Goal: Transaction & Acquisition: Subscribe to service/newsletter

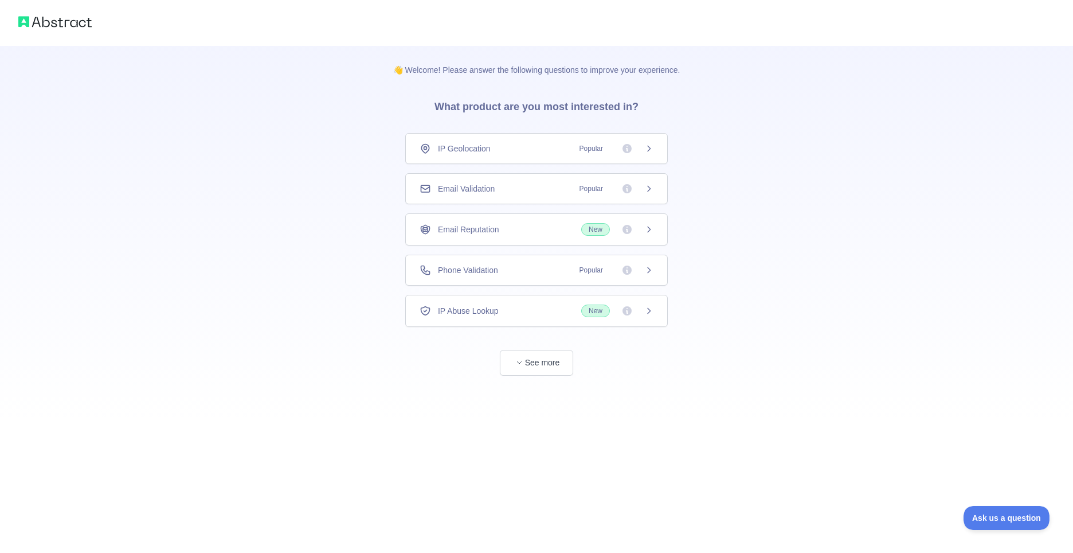
click at [556, 240] on div "Email Reputation New" at bounding box center [536, 229] width 263 height 32
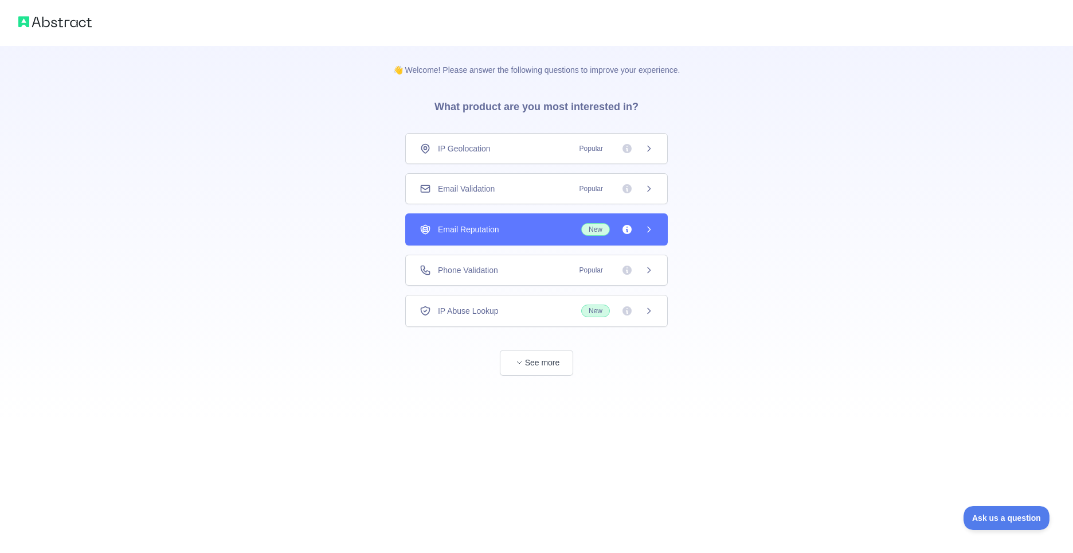
click at [552, 239] on div "Email Reputation New" at bounding box center [536, 229] width 263 height 32
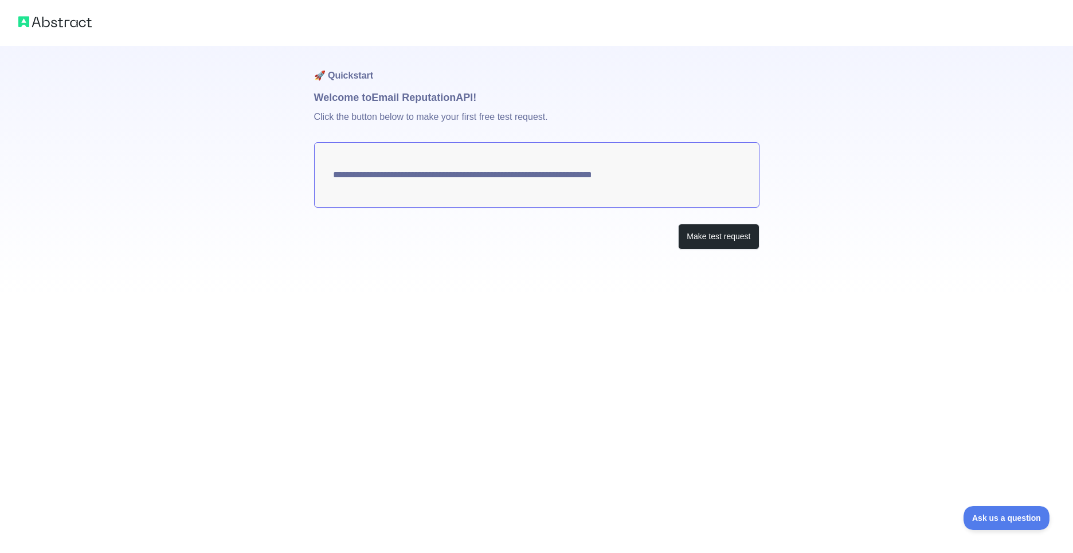
click at [567, 189] on textarea "**********" at bounding box center [537, 174] width 446 height 65
click at [414, 135] on p "Click the button below to make your first free test request." at bounding box center [537, 124] width 446 height 37
click at [442, 163] on textarea "**********" at bounding box center [537, 174] width 446 height 65
click at [458, 186] on textarea "**********" at bounding box center [537, 174] width 446 height 65
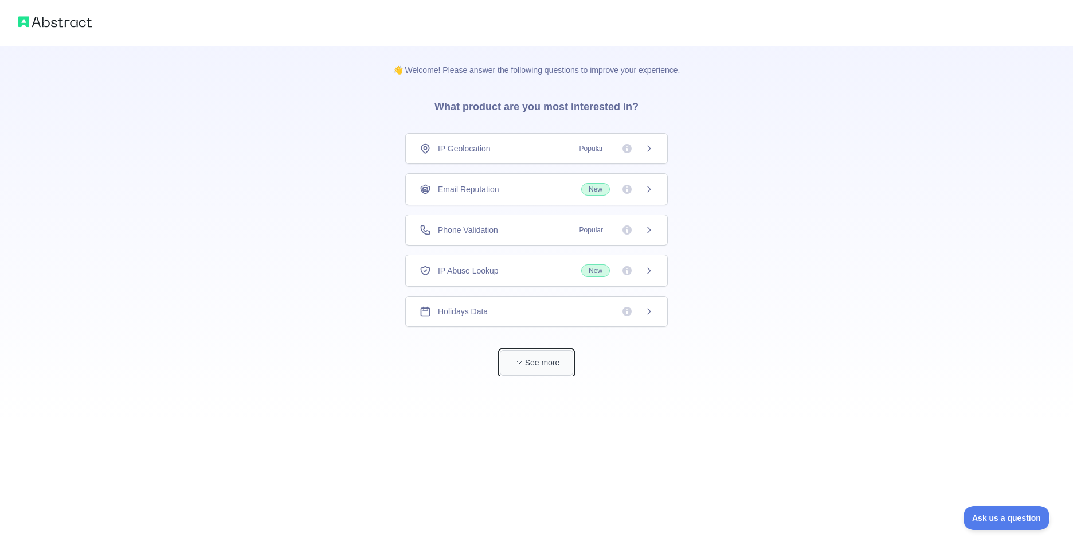
click at [553, 365] on button "See more" at bounding box center [536, 363] width 73 height 26
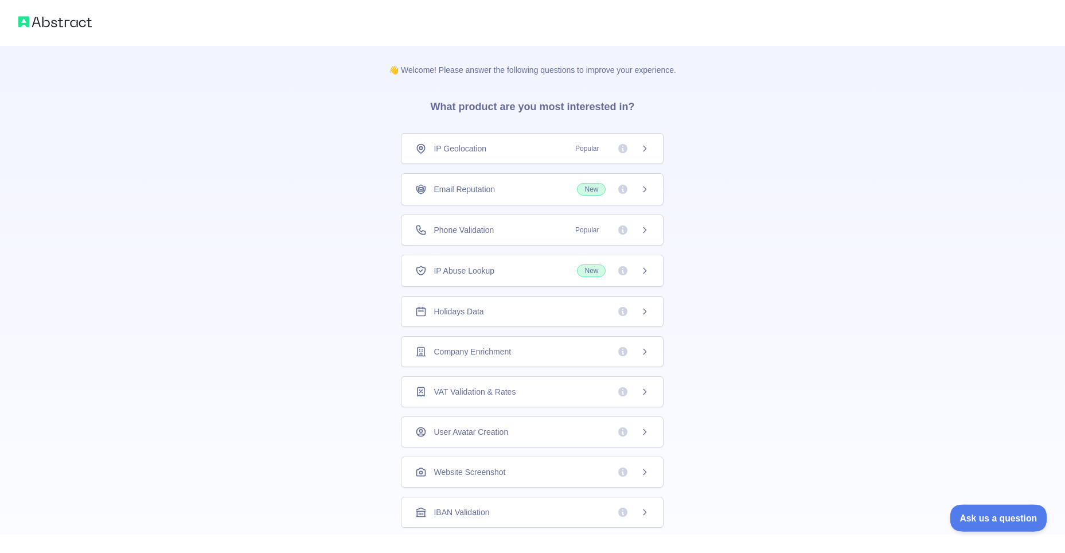
click at [996, 523] on button "Ask us a question" at bounding box center [993, 516] width 86 height 24
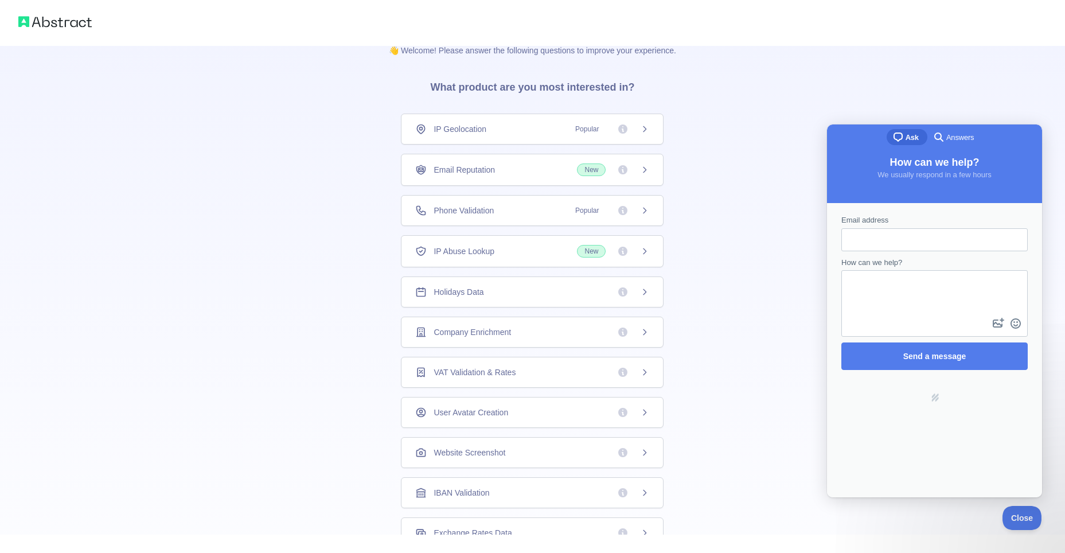
scroll to position [5, 0]
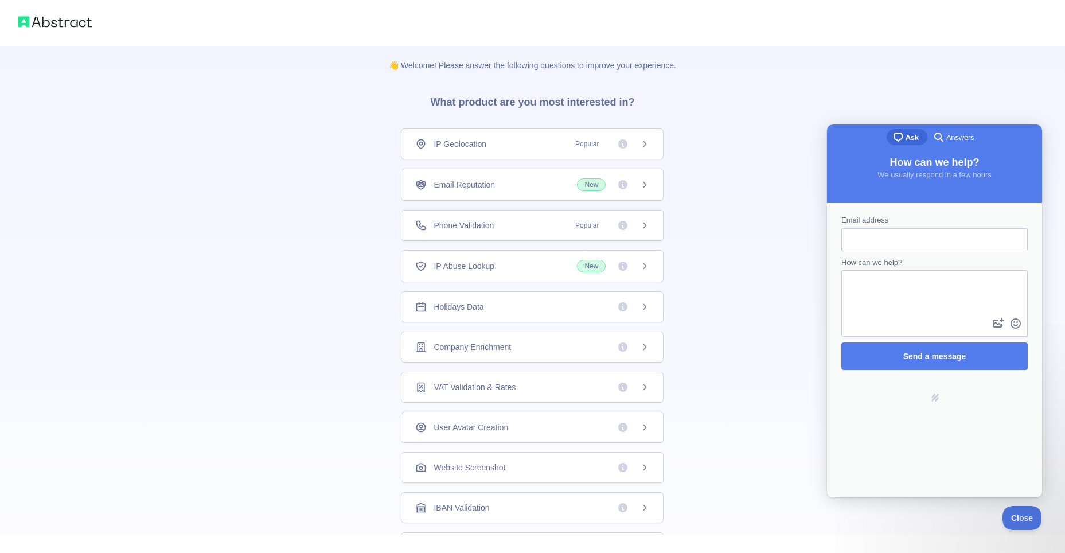
click at [514, 139] on div "IP Geolocation Popular" at bounding box center [532, 143] width 234 height 11
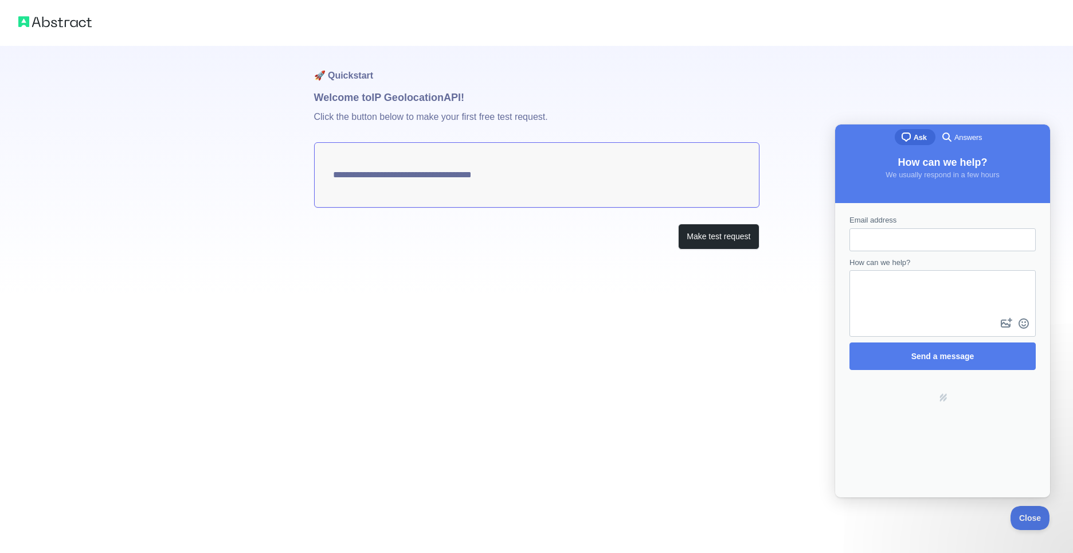
type textarea "**********"
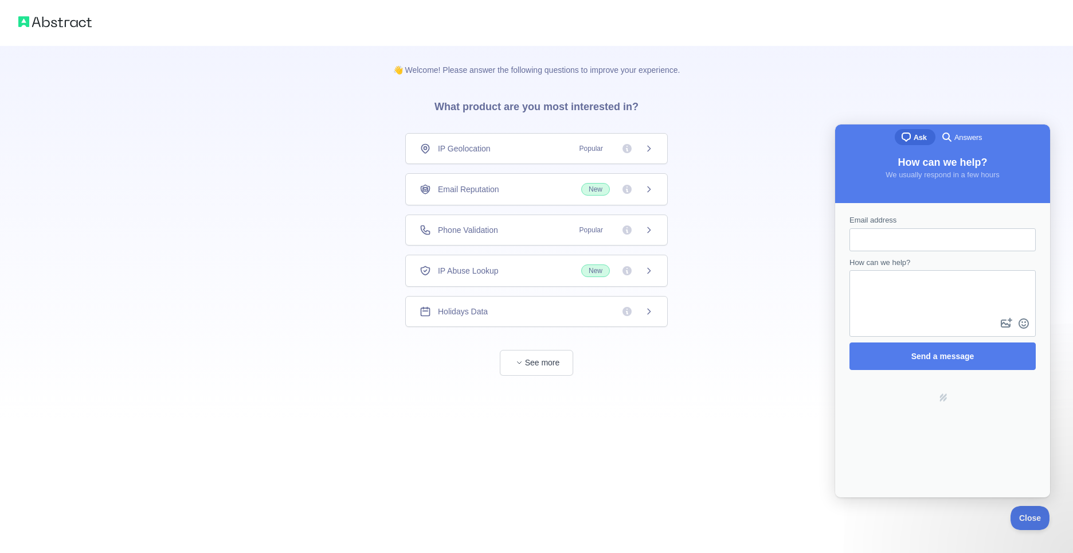
click at [506, 197] on div "Email Reputation New" at bounding box center [536, 189] width 263 height 32
click at [548, 367] on button "See more" at bounding box center [536, 363] width 73 height 26
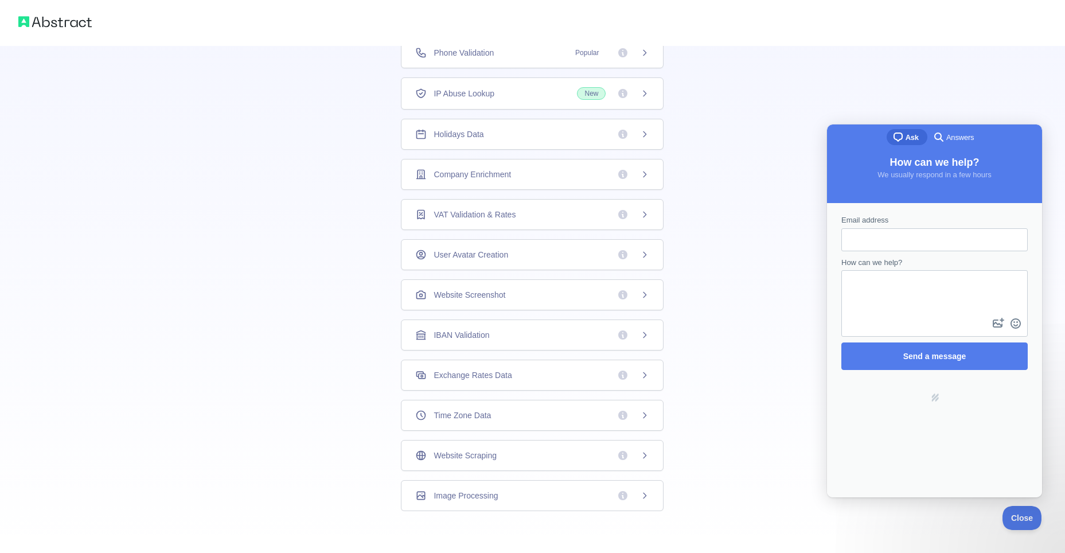
scroll to position [177, 0]
click at [545, 454] on div "Website Scraping" at bounding box center [532, 451] width 234 height 11
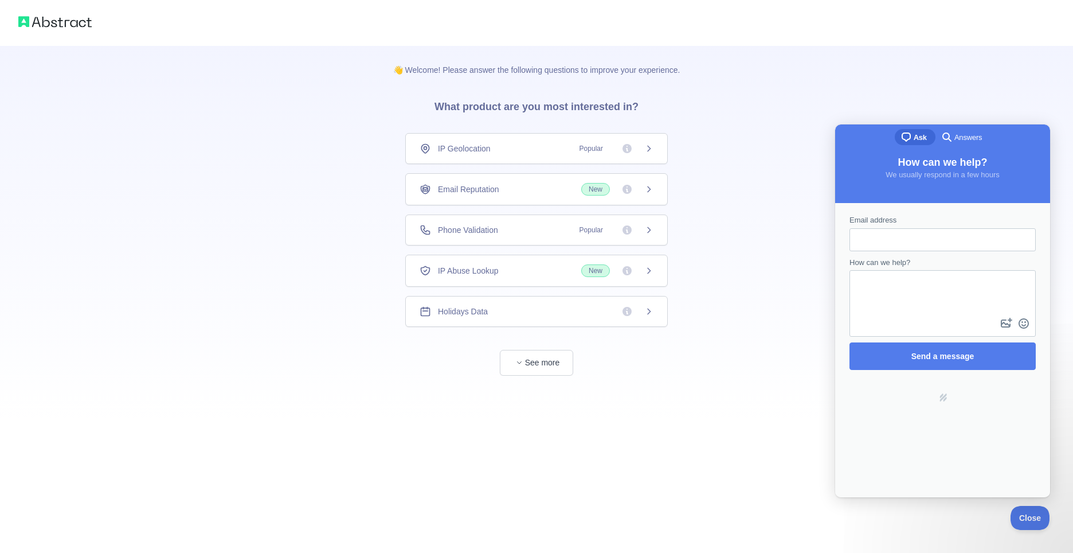
click at [659, 267] on div "IP Abuse Lookup New" at bounding box center [536, 271] width 263 height 32
click at [546, 229] on div "Phone Validation Popular" at bounding box center [537, 229] width 234 height 11
click at [544, 357] on button "See more" at bounding box center [536, 363] width 73 height 26
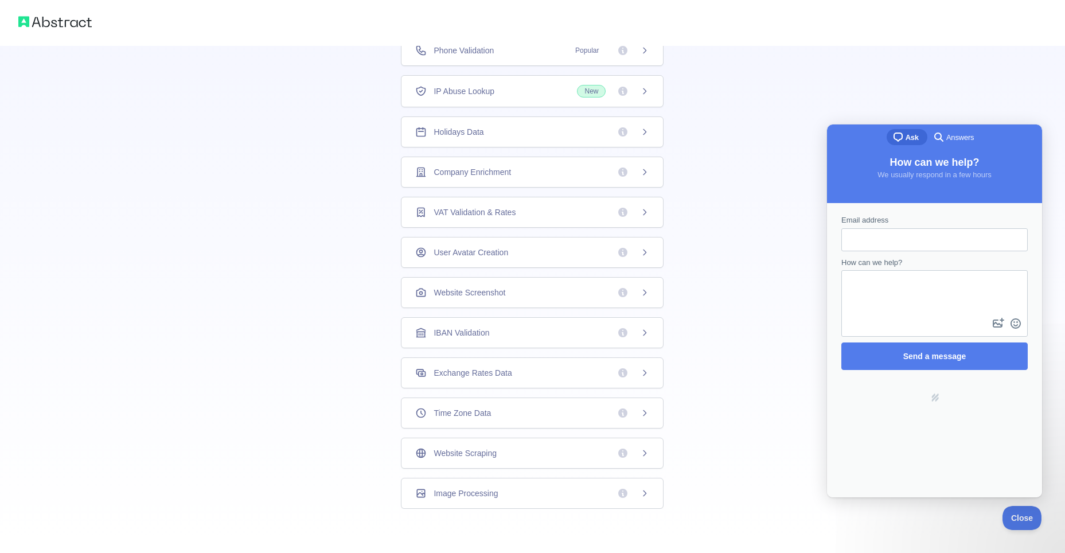
scroll to position [177, 0]
click at [1014, 523] on button "Close" at bounding box center [1018, 516] width 39 height 24
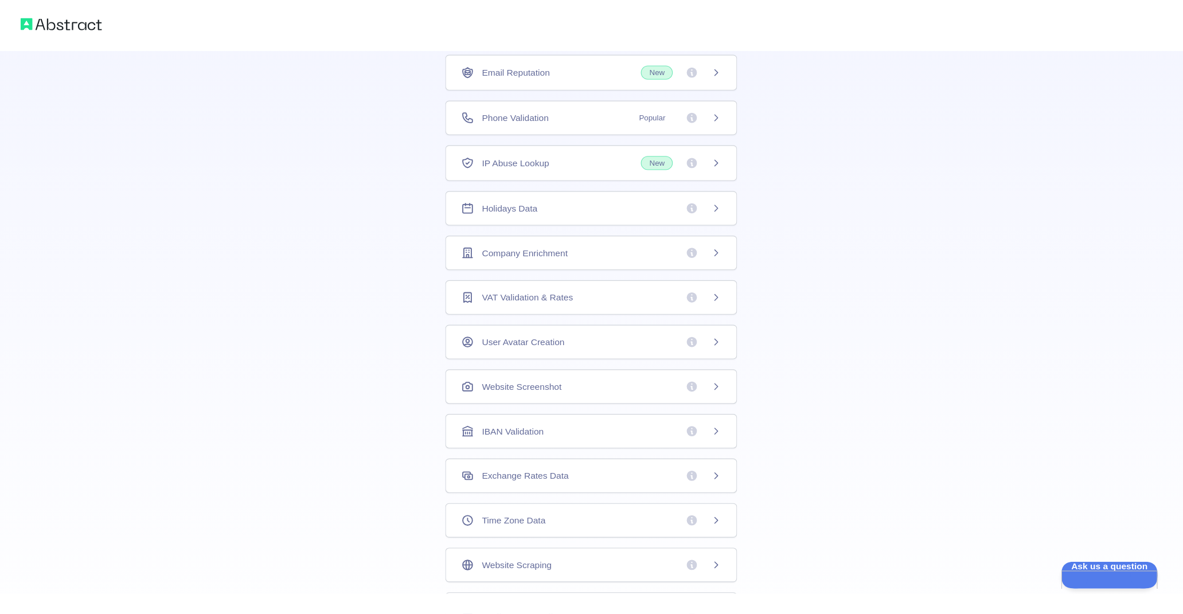
scroll to position [4, 0]
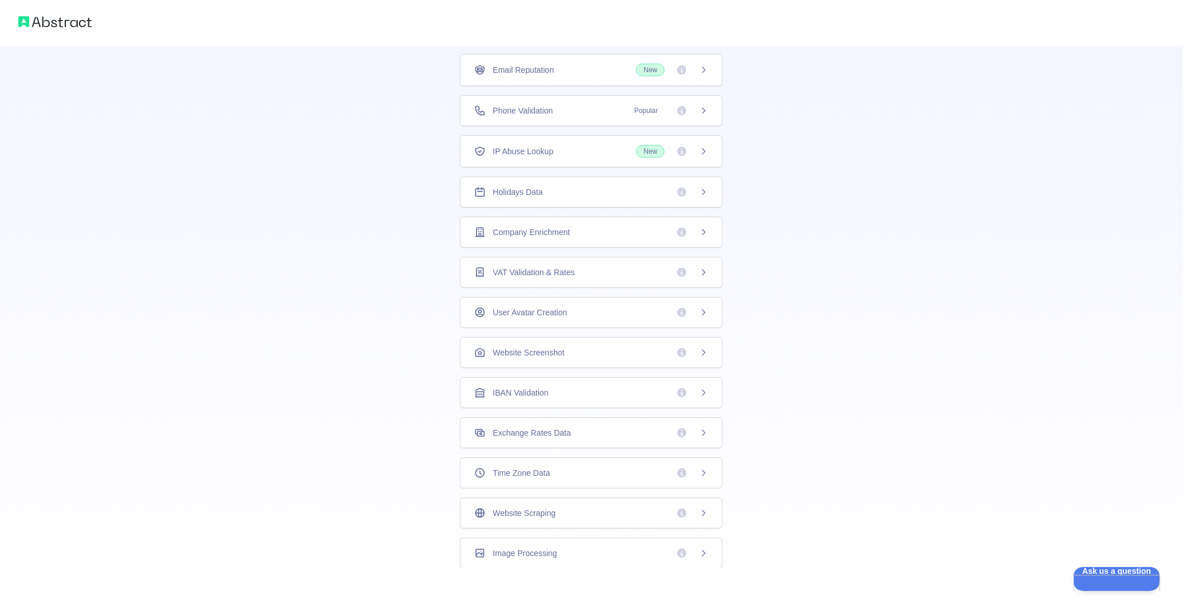
click at [704, 64] on div "Email Reputation New" at bounding box center [591, 70] width 263 height 32
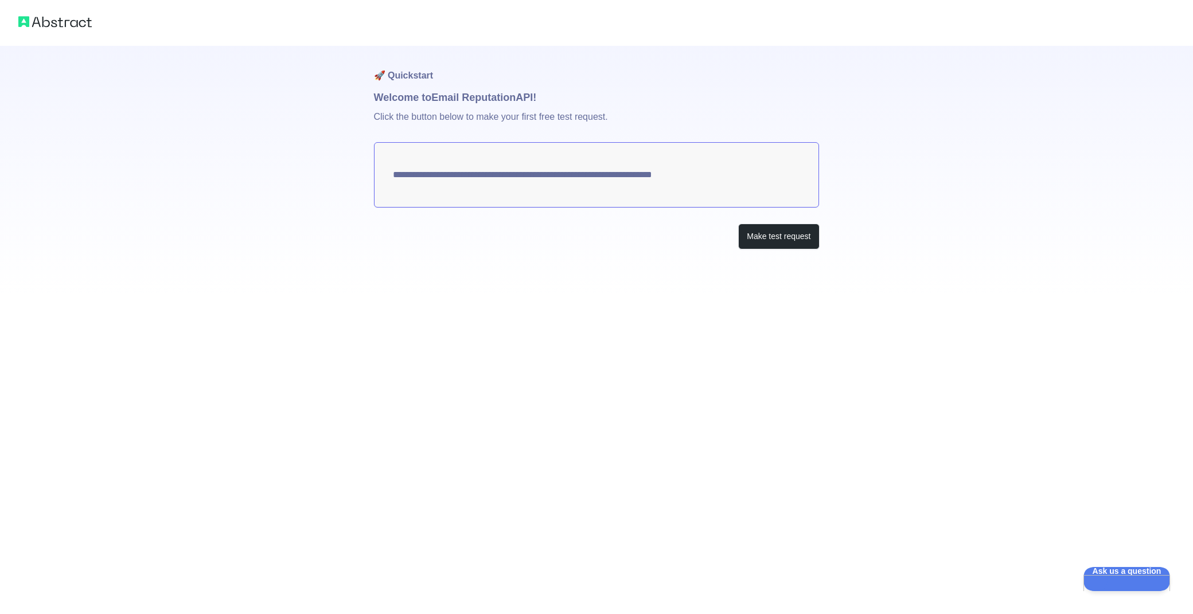
click at [600, 178] on textarea "**********" at bounding box center [597, 174] width 446 height 65
click at [786, 228] on button "Make test request" at bounding box center [778, 237] width 81 height 26
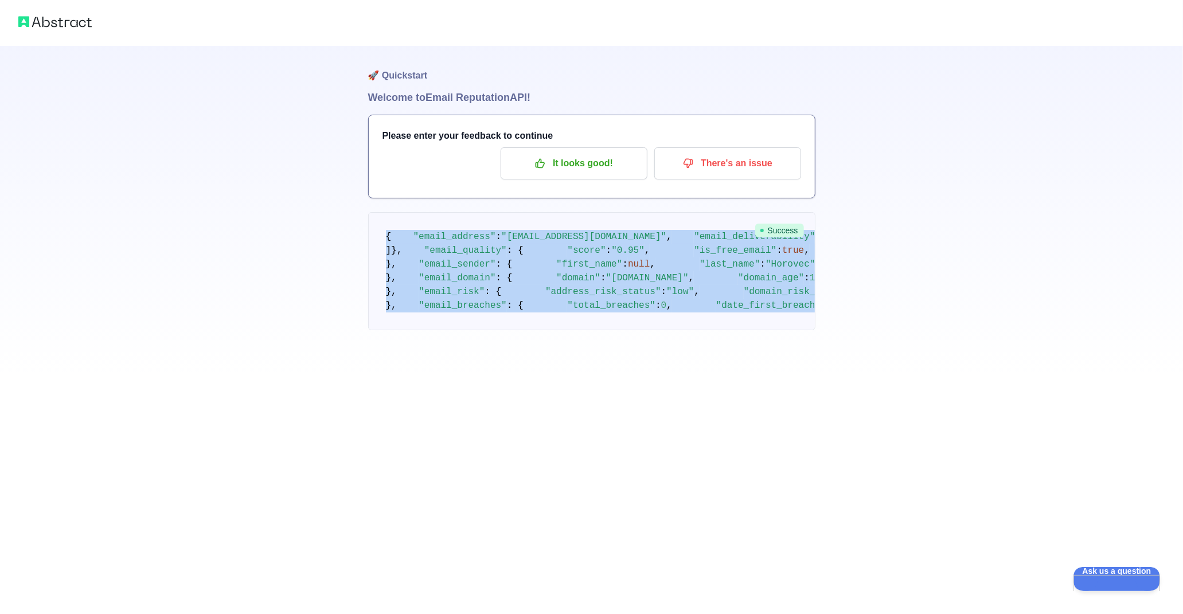
drag, startPoint x: 404, startPoint y: 542, endPoint x: 364, endPoint y: 235, distance: 309.4
click at [362, 235] on div "🚀 Quickstart Welcome to Email Reputation API! Please enter your feedback to con…" at bounding box center [591, 188] width 1183 height 376
copy code "{ "email_address" : "[EMAIL_ADDRESS][DOMAIN_NAME]" , "email_deliverability" : {…"
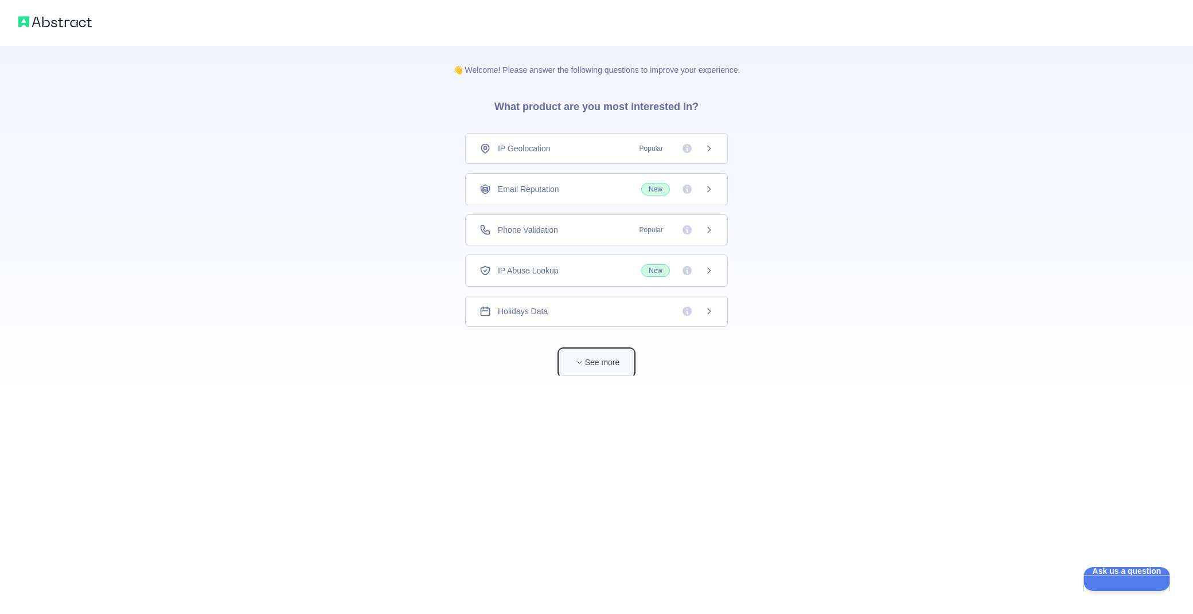
click at [627, 362] on button "See more" at bounding box center [596, 363] width 73 height 26
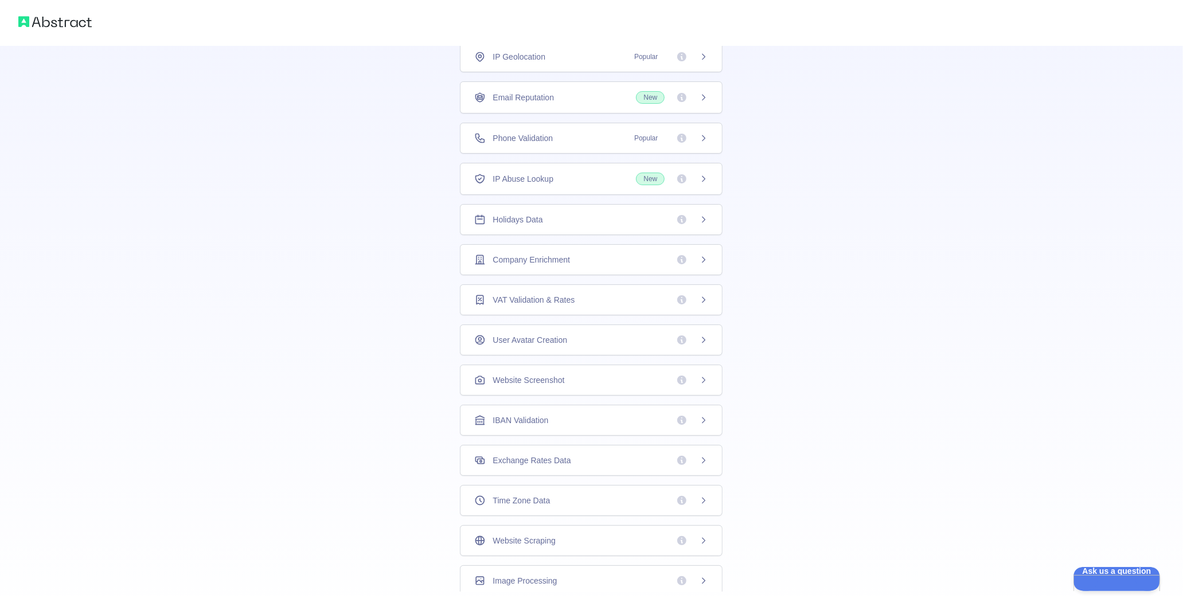
scroll to position [52, 0]
click at [666, 99] on span "Popular" at bounding box center [667, 96] width 81 height 11
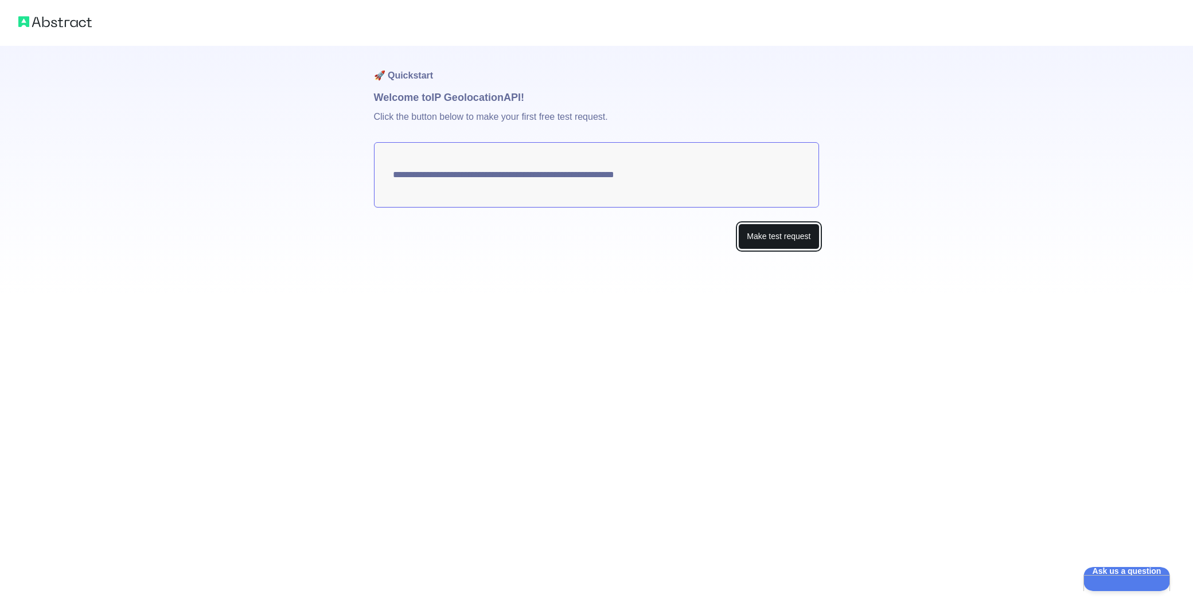
click at [745, 233] on button "Make test request" at bounding box center [778, 237] width 81 height 26
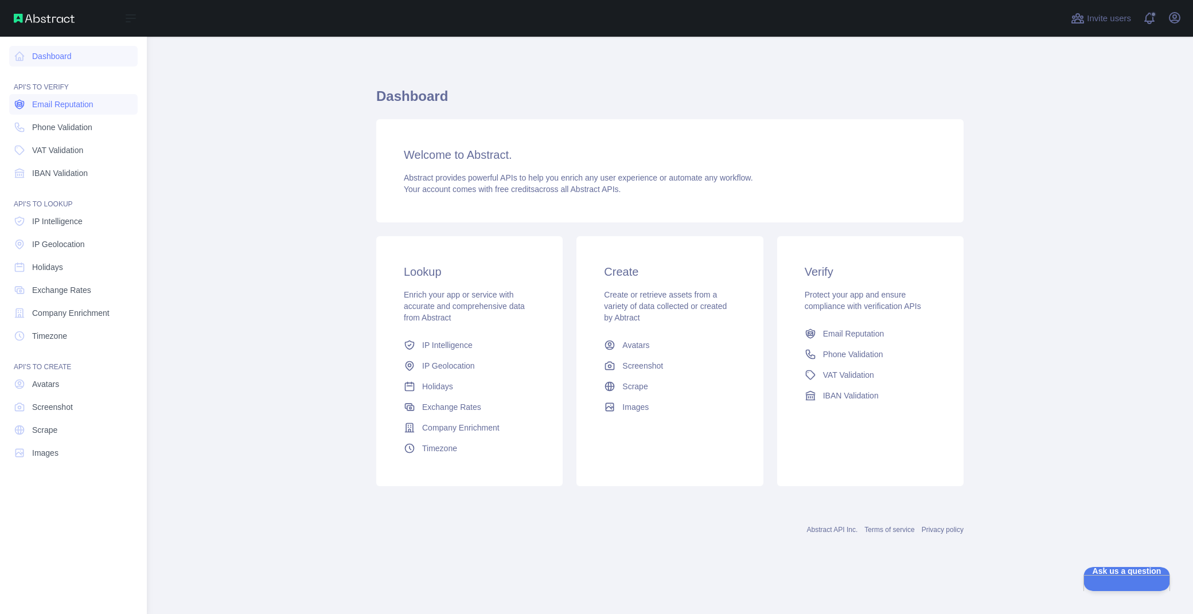
click at [83, 108] on span "Email Reputation" at bounding box center [62, 104] width 61 height 11
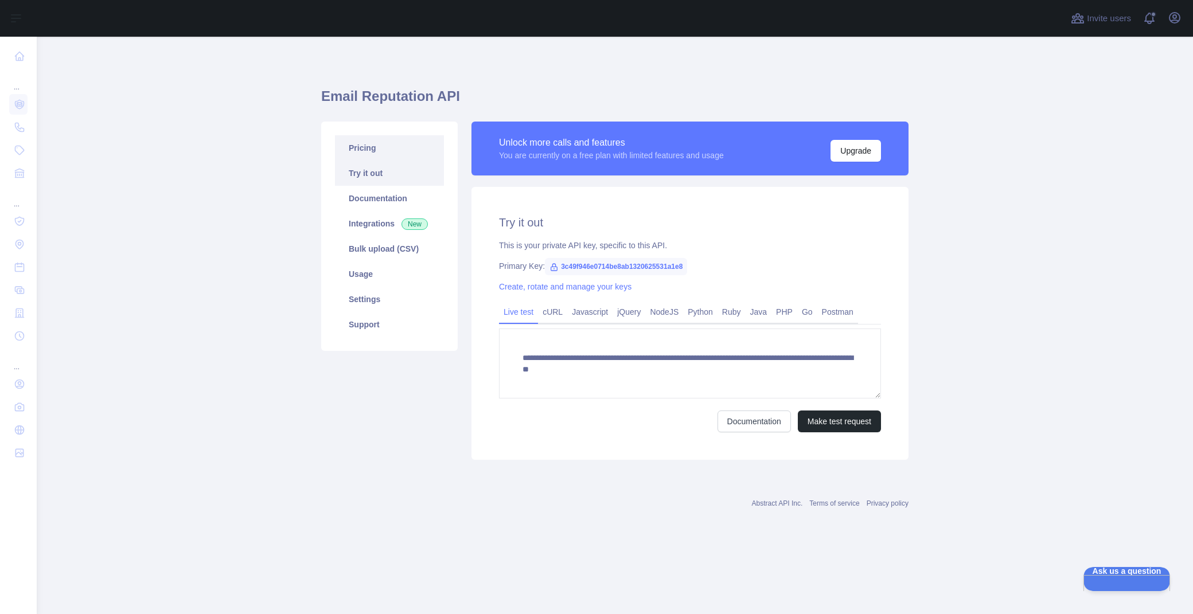
click at [390, 156] on link "Pricing" at bounding box center [389, 147] width 109 height 25
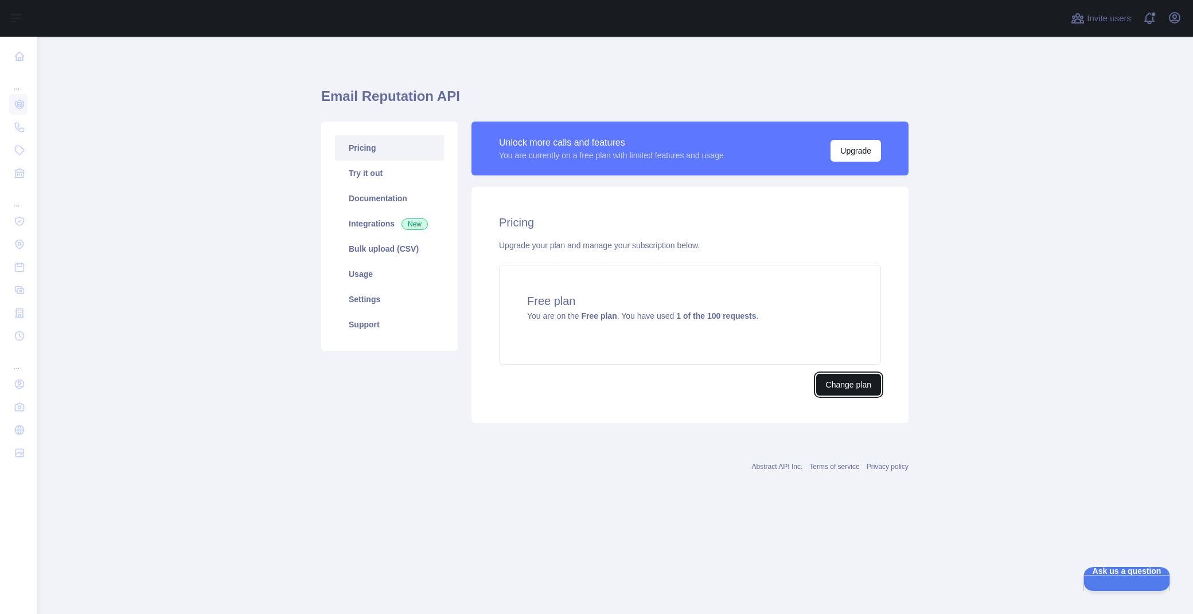
click at [830, 385] on button "Change plan" at bounding box center [848, 385] width 65 height 22
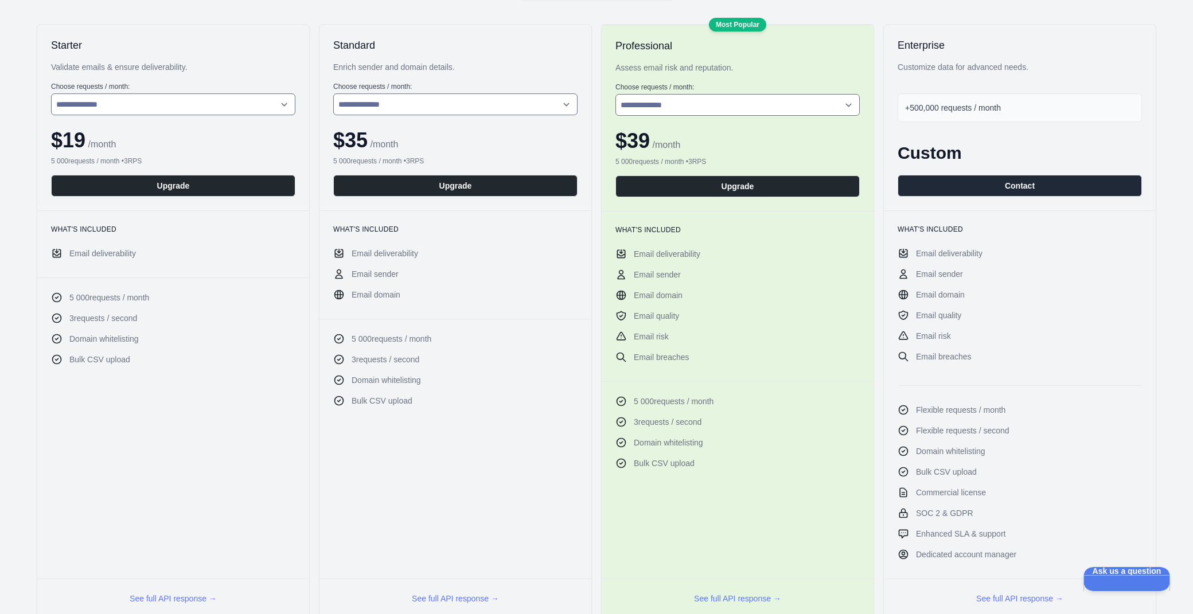
scroll to position [191, 0]
